Goal: Task Accomplishment & Management: Manage account settings

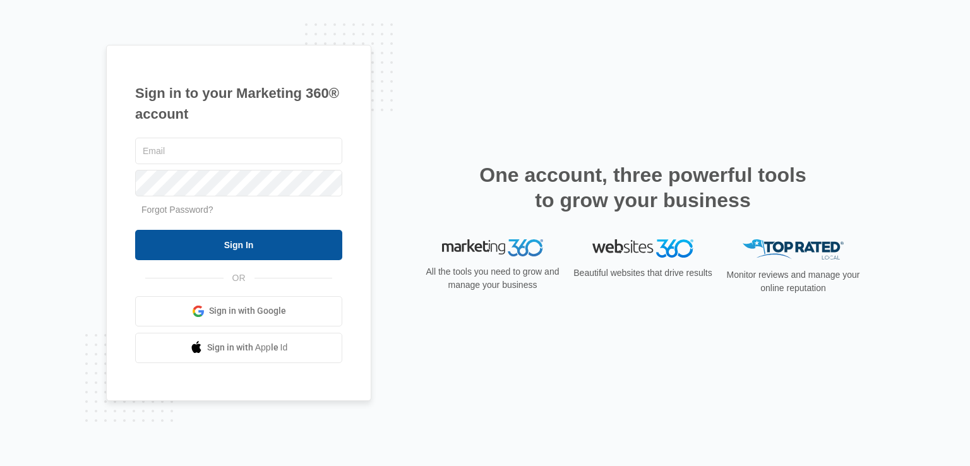
type input "[EMAIL_ADDRESS][DOMAIN_NAME]"
click at [187, 244] on input "Sign In" at bounding box center [238, 245] width 207 height 30
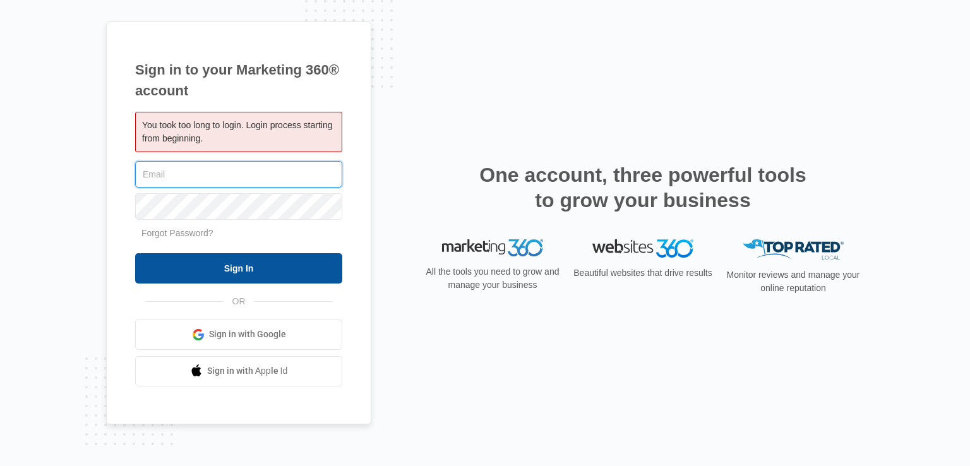
type input "[EMAIL_ADDRESS][DOMAIN_NAME]"
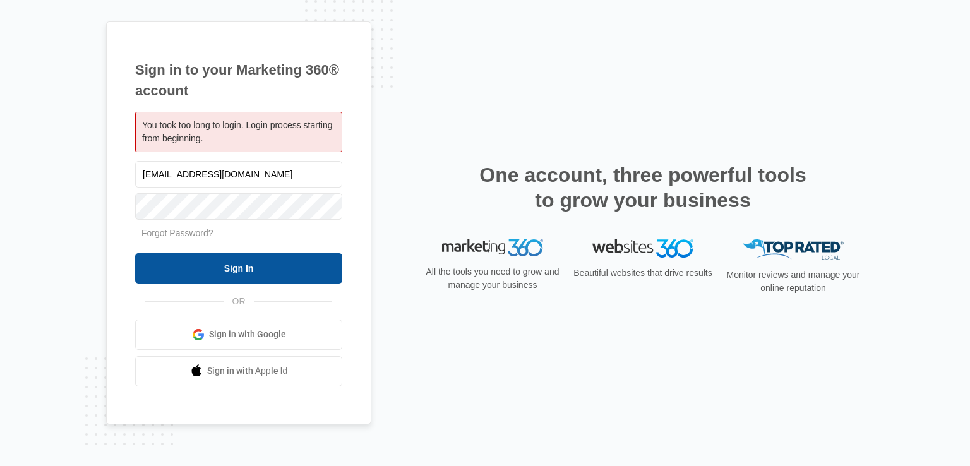
click at [247, 265] on input "Sign In" at bounding box center [238, 268] width 207 height 30
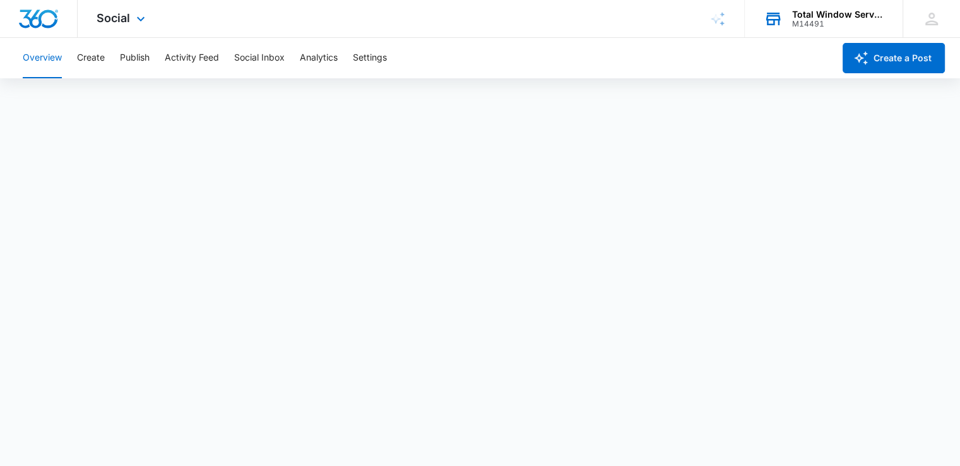
click at [810, 8] on div "Total Window Service M14491 Your Accounts View All" at bounding box center [824, 18] width 158 height 37
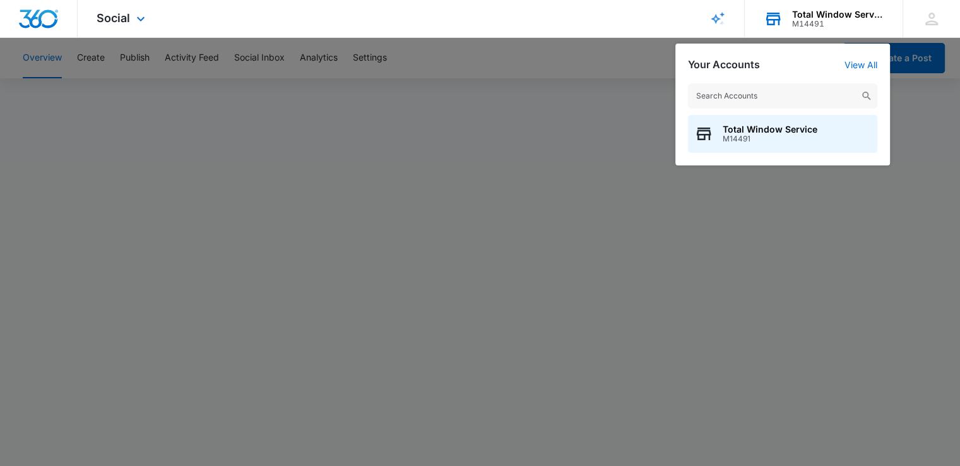
click at [810, 8] on div "Total Window Service M14491 Your Accounts View All Total Window Service M14491" at bounding box center [824, 18] width 158 height 37
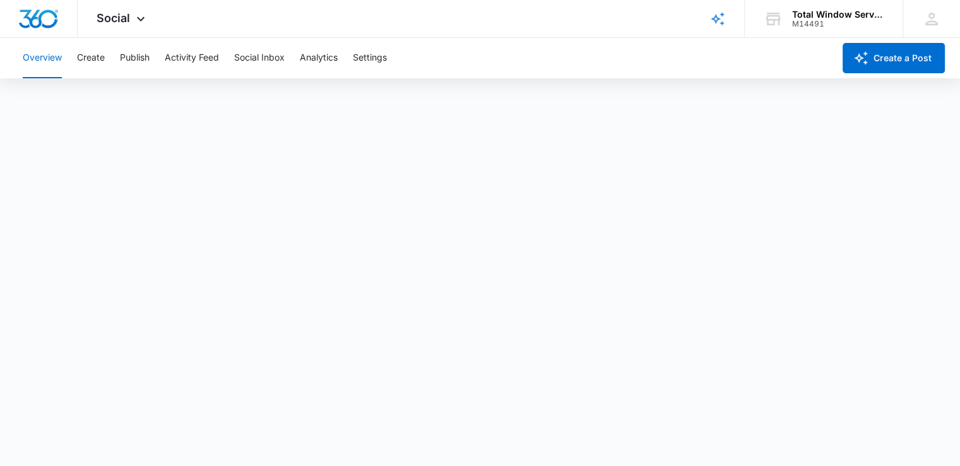
scroll to position [3, 0]
